Goal: Check status: Check status

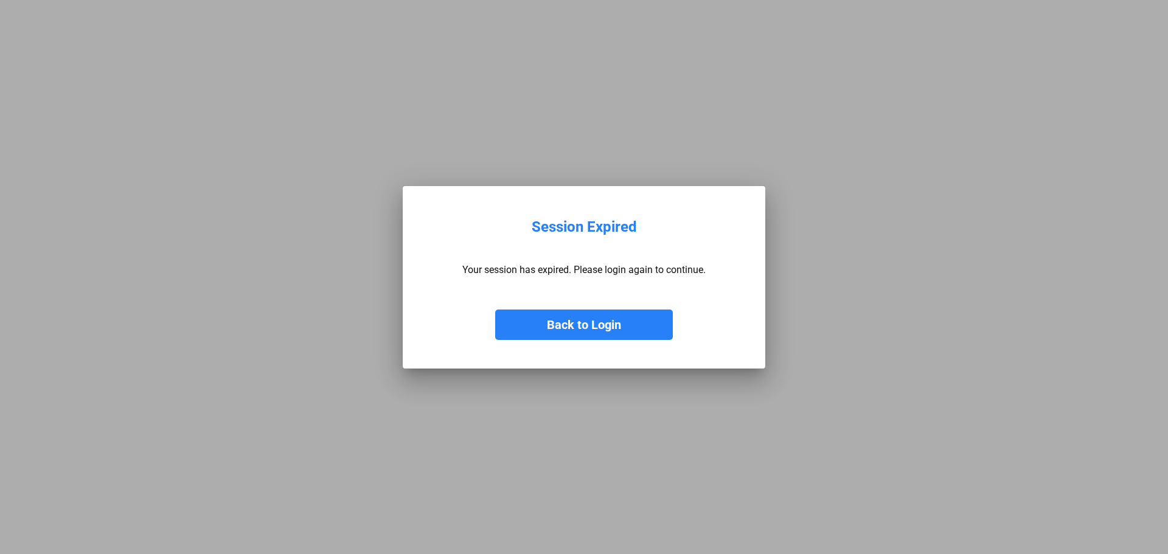
click at [652, 319] on button "Back to Login" at bounding box center [584, 325] width 178 height 30
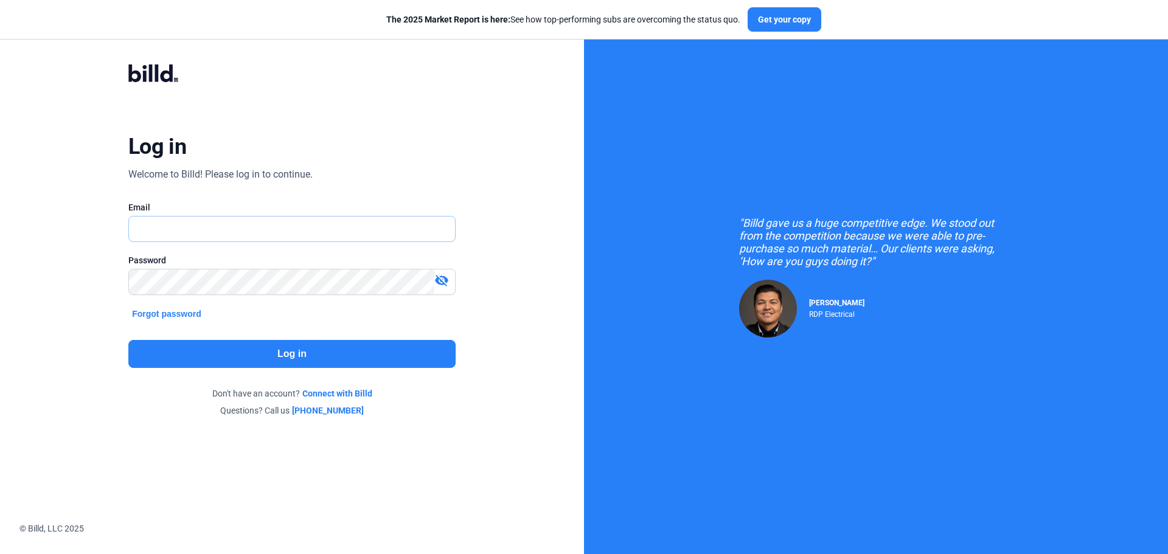
type input "[EMAIL_ADDRESS][DOMAIN_NAME]"
click at [321, 360] on button "Log in" at bounding box center [291, 354] width 327 height 28
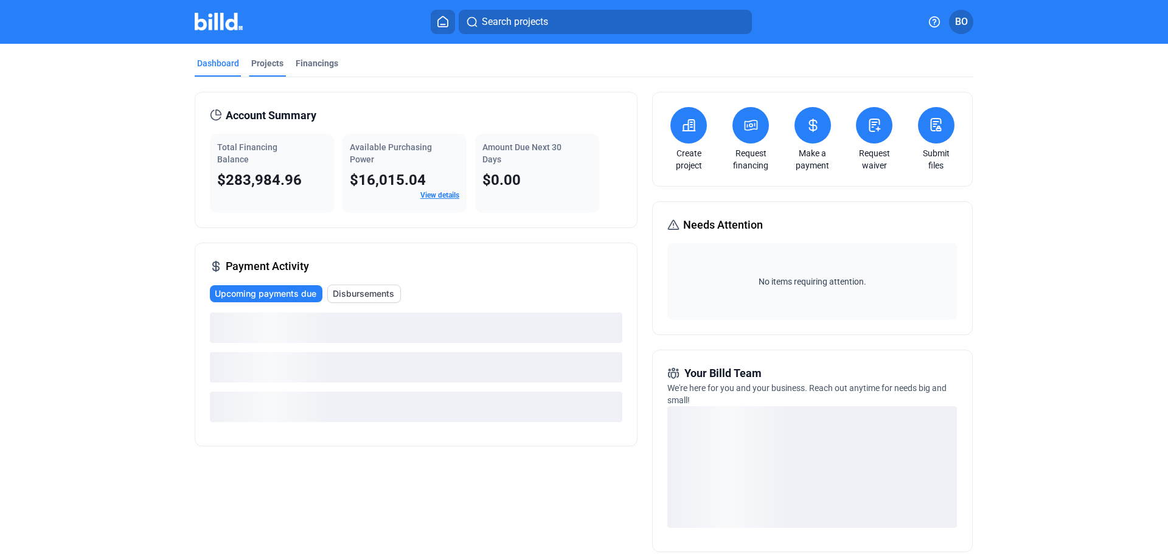
click at [259, 65] on div "Projects" at bounding box center [267, 63] width 32 height 12
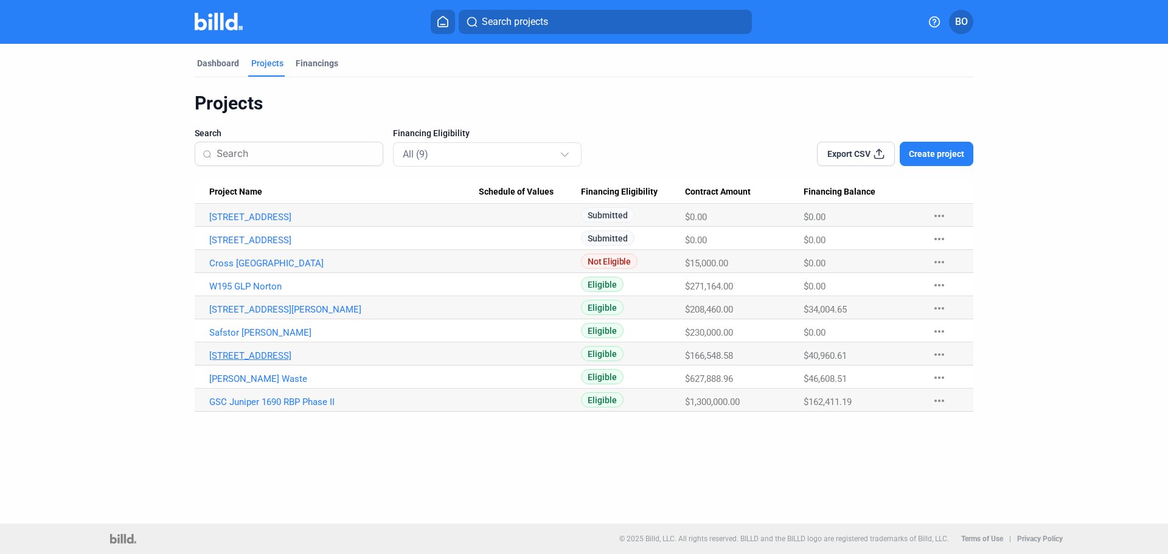
click at [239, 223] on link "[STREET_ADDRESS]" at bounding box center [344, 217] width 270 height 11
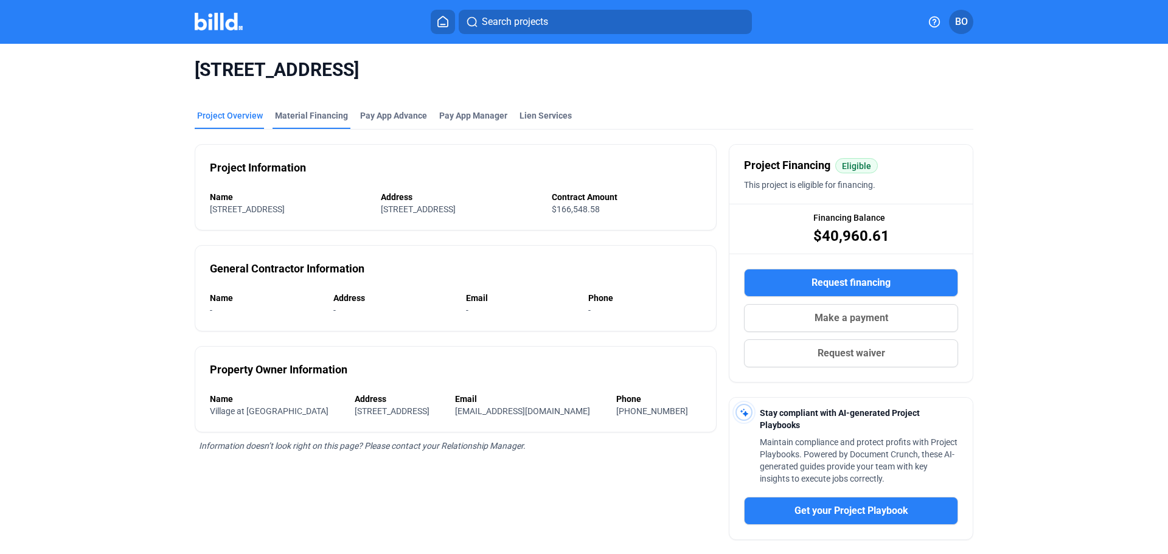
click at [281, 121] on div "Material Financing" at bounding box center [311, 116] width 73 height 12
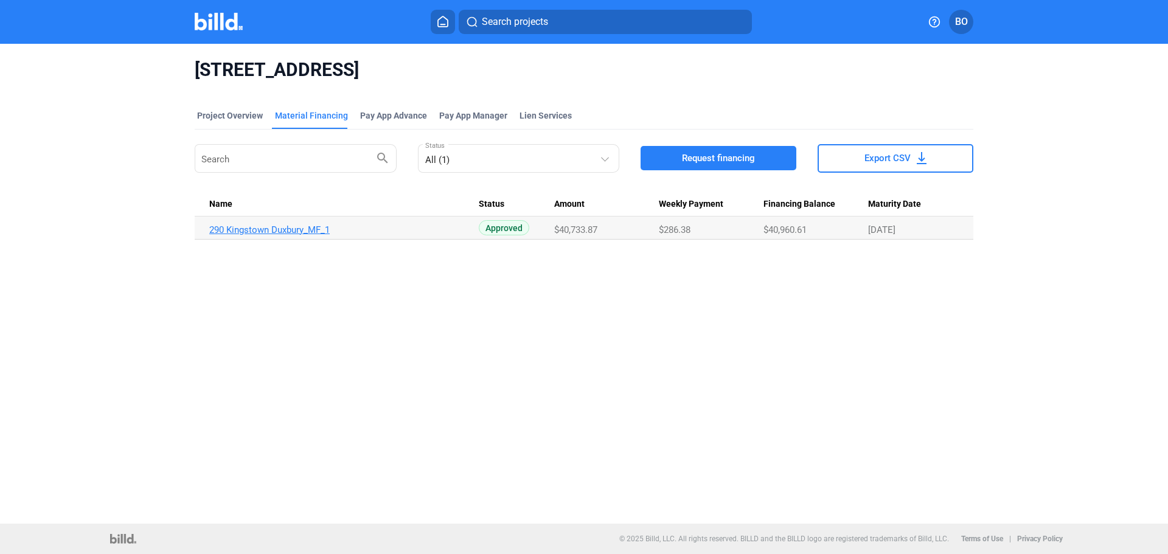
click at [294, 228] on link "290 Kingstown Duxbury_MF_1" at bounding box center [344, 230] width 270 height 11
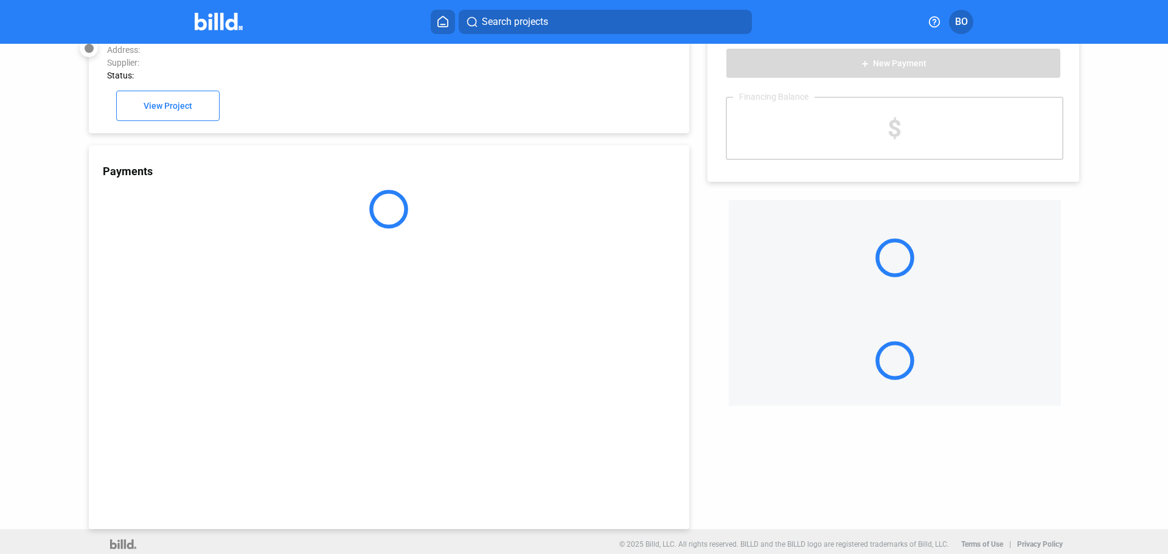
scroll to position [33, 0]
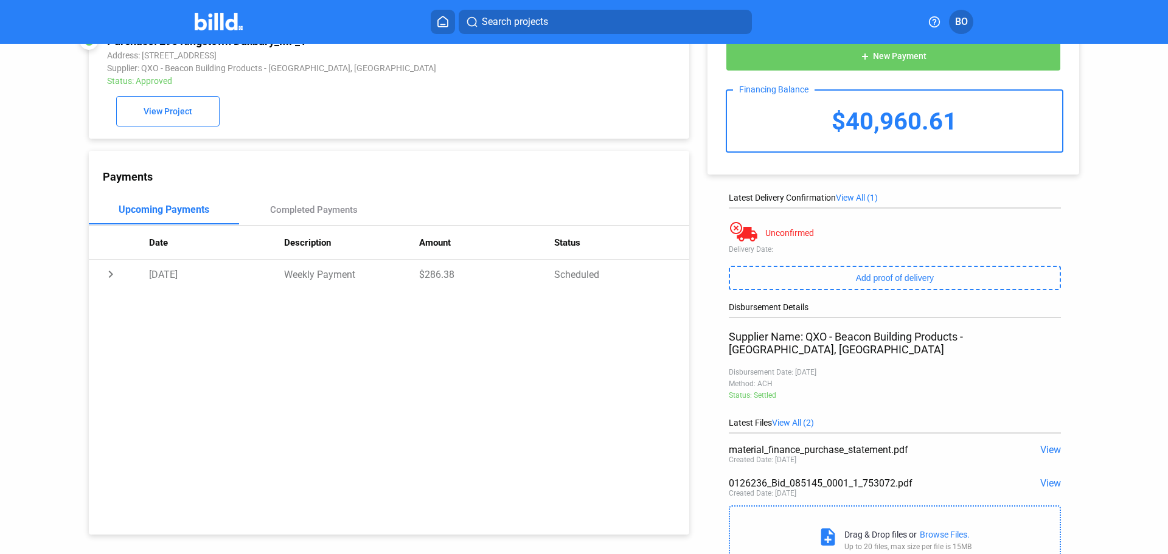
click at [1041, 444] on span "View" at bounding box center [1051, 450] width 21 height 12
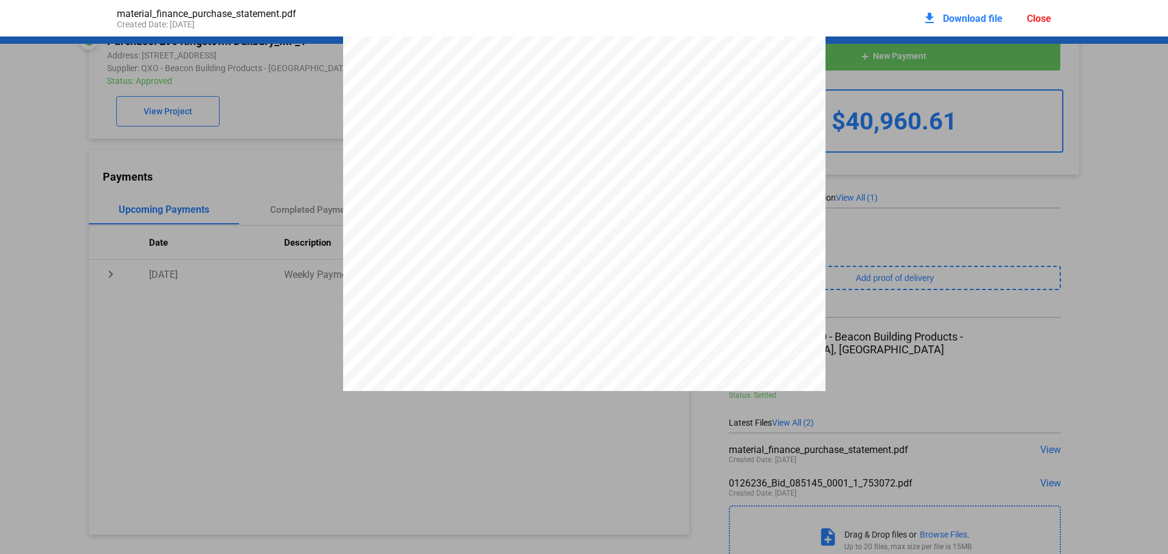
scroll to position [189, 0]
drag, startPoint x: 578, startPoint y: 166, endPoint x: 640, endPoint y: 169, distance: 61.5
click at [640, 169] on div "PURCHASE STATEMENT This PURCHASE STATEMENT is being executed and delivered purs…" at bounding box center [584, 189] width 483 height 683
click at [664, 156] on span "[STREET_ADDRESS]" at bounding box center [630, 151] width 89 height 9
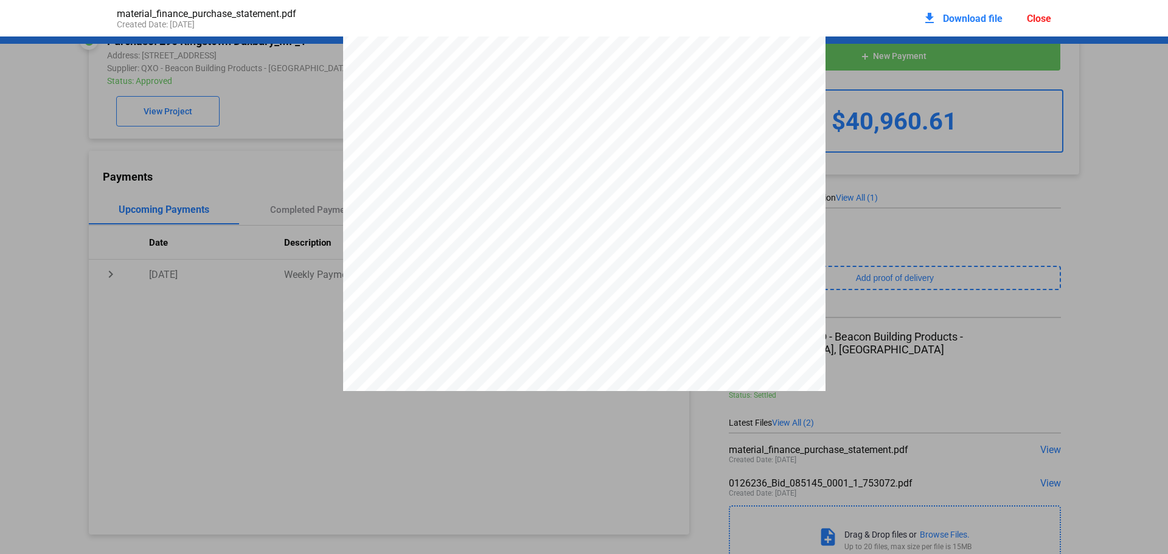
click at [1044, 17] on div "Close" at bounding box center [1039, 19] width 24 height 12
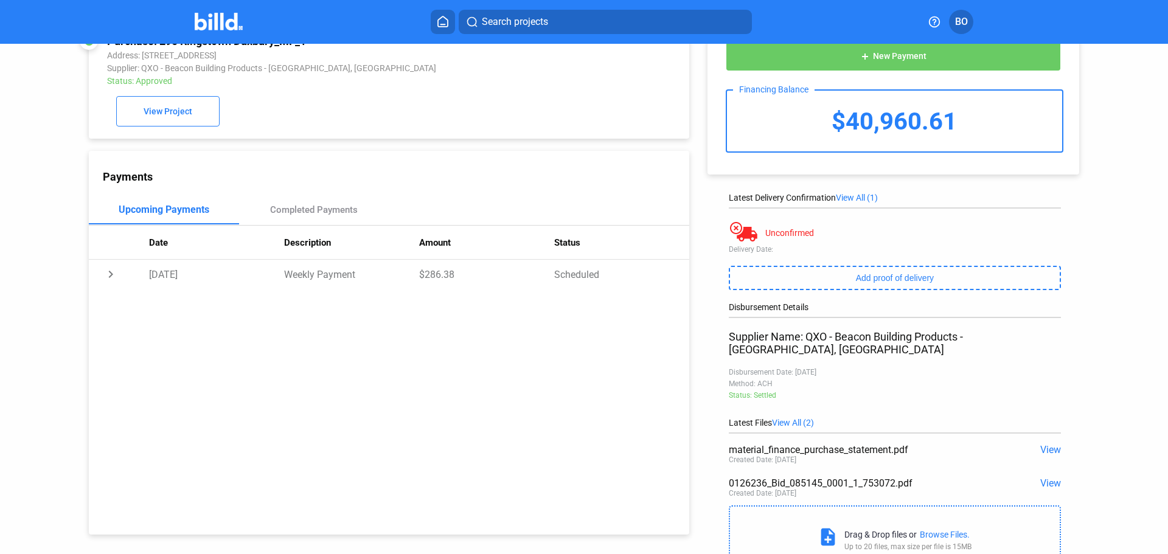
click at [1044, 478] on span "View" at bounding box center [1051, 484] width 21 height 12
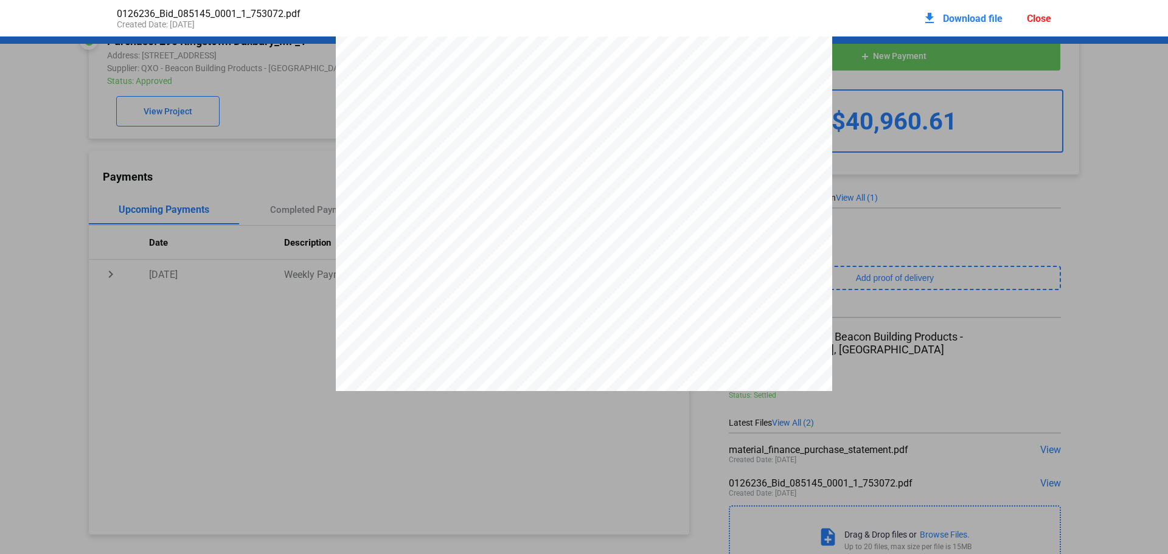
scroll to position [2247, 0]
drag, startPoint x: 748, startPoint y: 355, endPoint x: 813, endPoint y: 358, distance: 64.6
click at [813, 358] on div "BID NUMBER PREPARED FOR BRANCH NUMBER LINE QUANTITY DESCRIPTION UNIT PRICE DISC…" at bounding box center [584, 70] width 497 height 643
click at [803, 358] on div "BID NUMBER PREPARED FOR BRANCH NUMBER LINE QUANTITY DESCRIPTION UNIT PRICE DISC…" at bounding box center [584, 70] width 497 height 643
drag, startPoint x: 783, startPoint y: 358, endPoint x: 746, endPoint y: 358, distance: 37.1
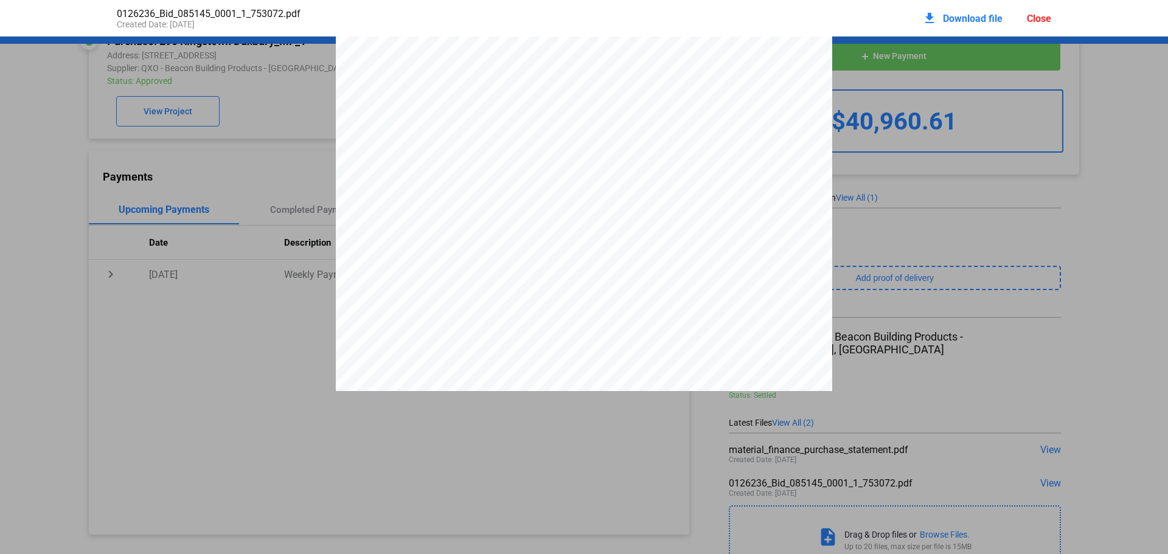
click at [752, 359] on span "40,733.87" at bounding box center [781, 364] width 58 height 10
click at [739, 358] on div "BID NUMBER PREPARED FOR BRANCH NUMBER LINE QUANTITY DESCRIPTION UNIT PRICE DISC…" at bounding box center [584, 70] width 497 height 643
drag, startPoint x: 747, startPoint y: 357, endPoint x: 800, endPoint y: 352, distance: 52.6
click at [800, 352] on div "BID NUMBER PREPARED FOR BRANCH NUMBER LINE QUANTITY DESCRIPTION UNIT PRICE DISC…" at bounding box center [584, 70] width 497 height 643
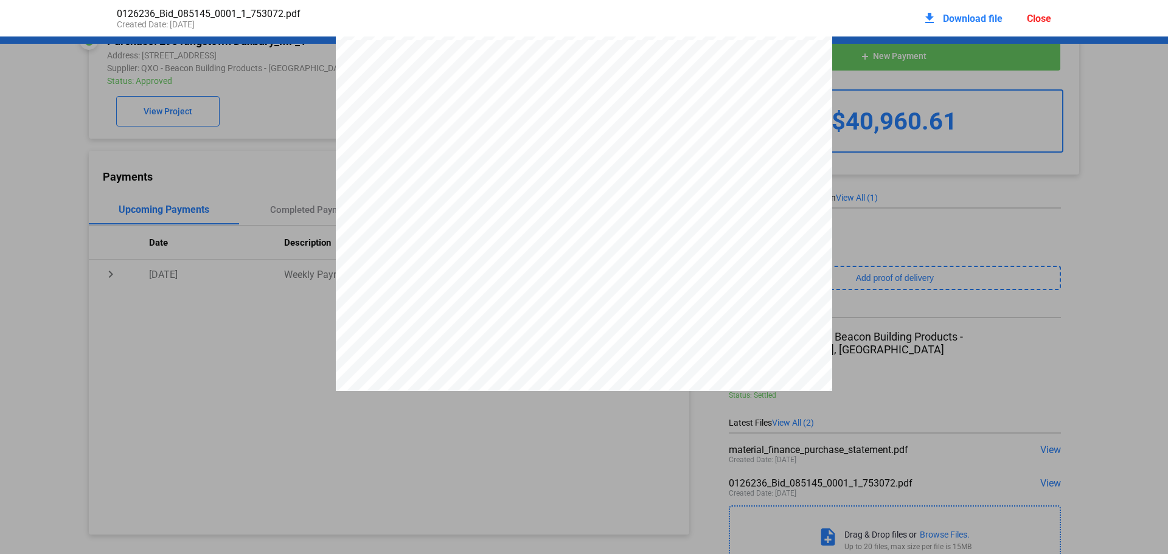
click at [1048, 19] on div "Close" at bounding box center [1039, 19] width 24 height 12
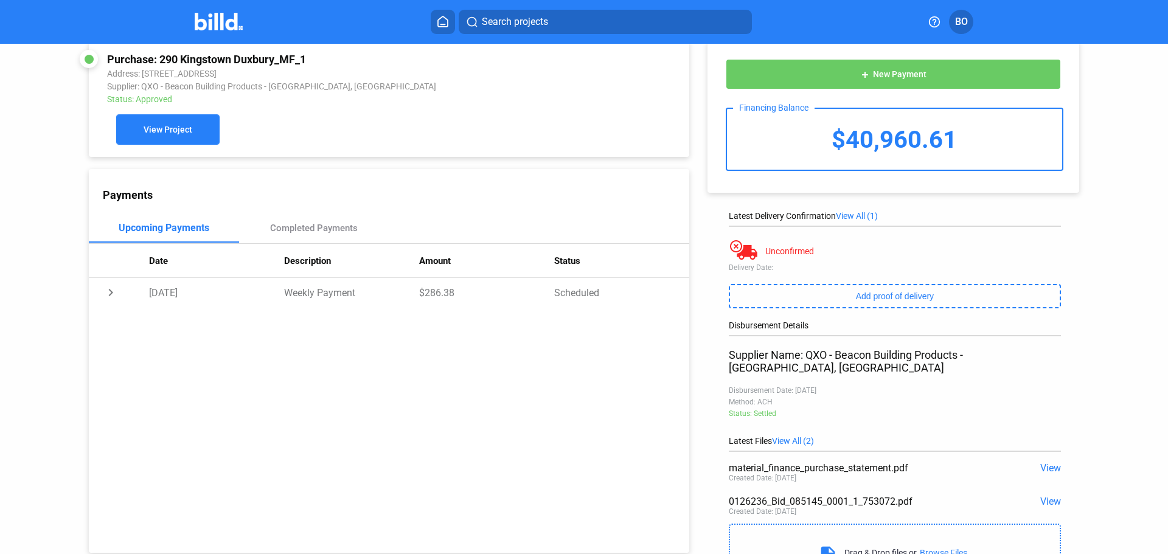
scroll to position [0, 0]
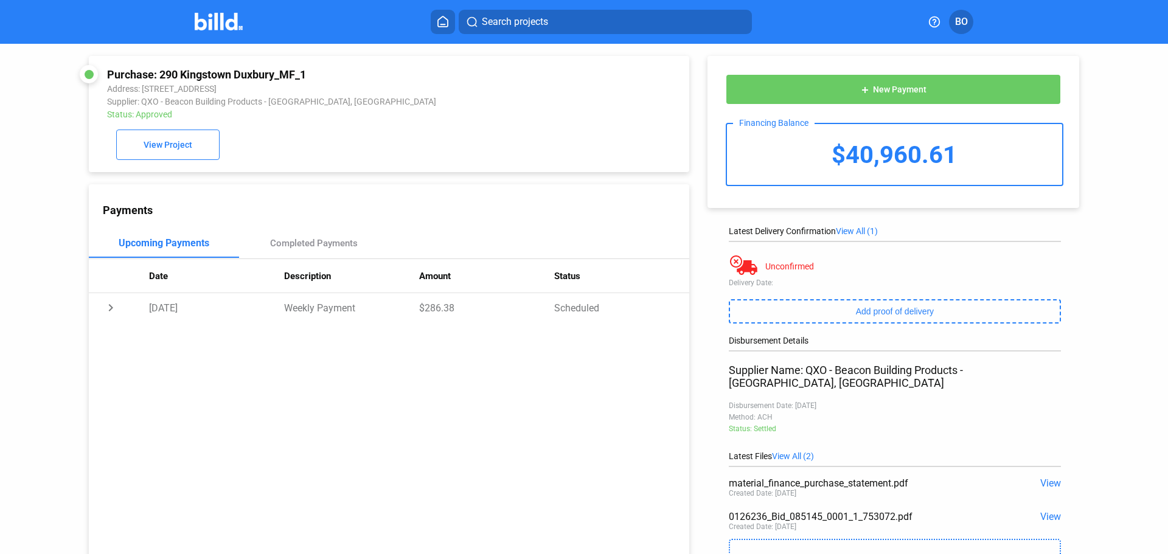
click at [225, 27] on img at bounding box center [219, 22] width 48 height 18
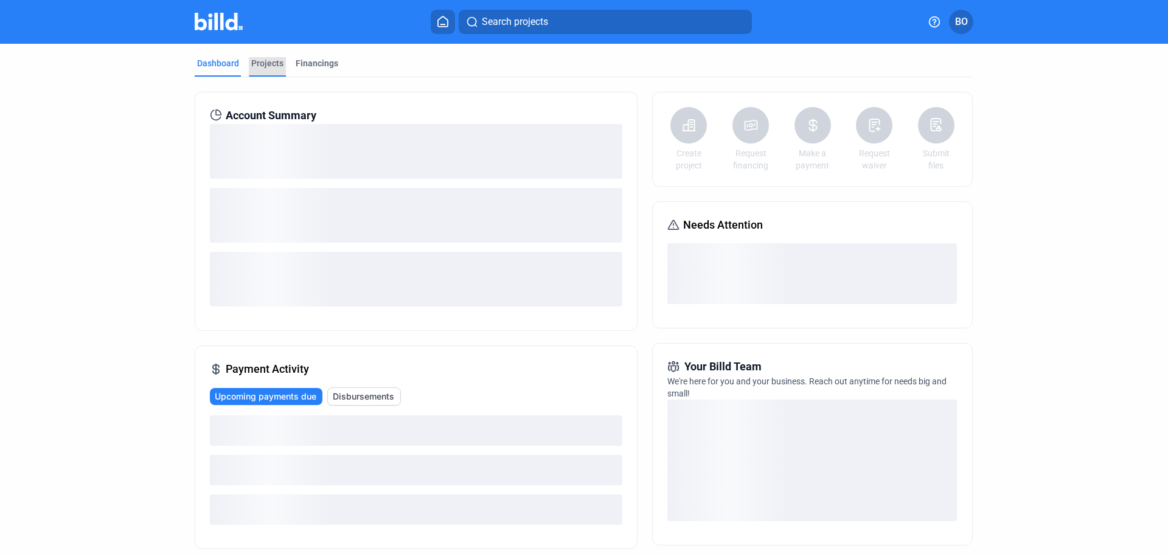
click at [260, 64] on div "Projects" at bounding box center [267, 63] width 32 height 12
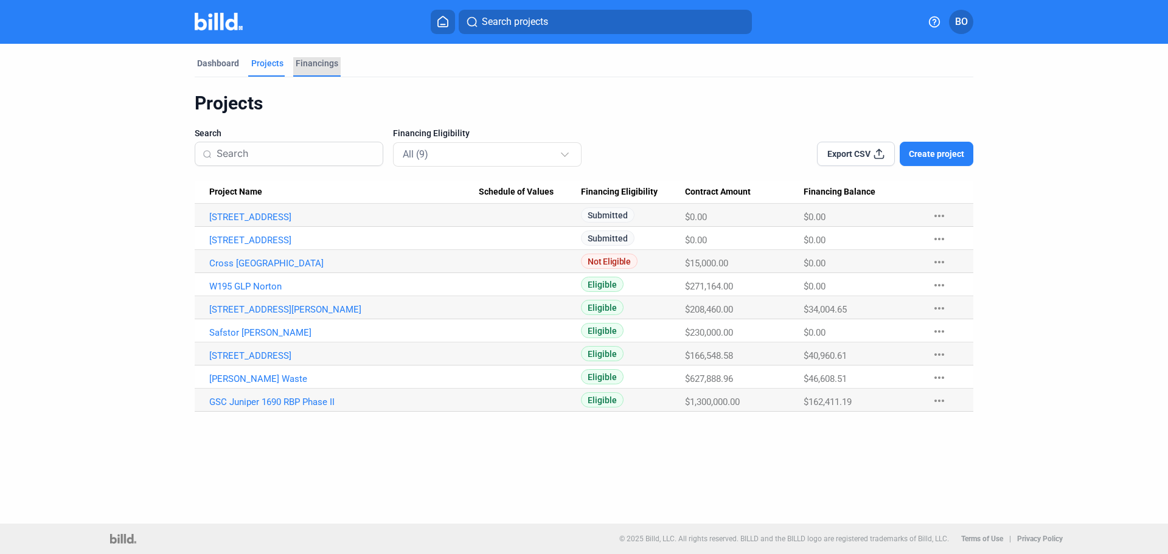
click at [312, 61] on div "Financings" at bounding box center [317, 63] width 43 height 12
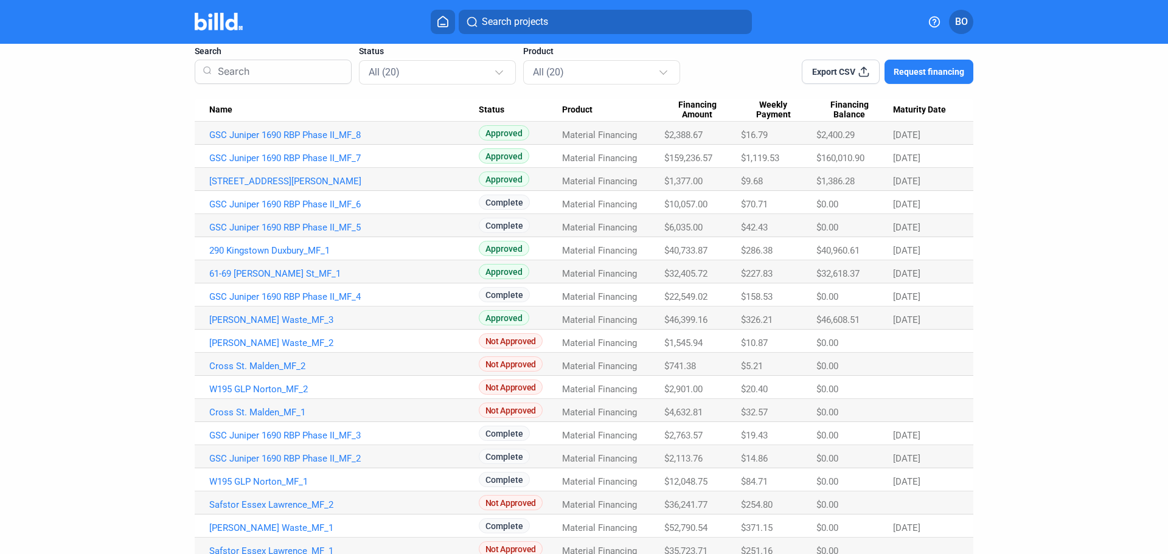
scroll to position [82, 0]
